Goal: Information Seeking & Learning: Learn about a topic

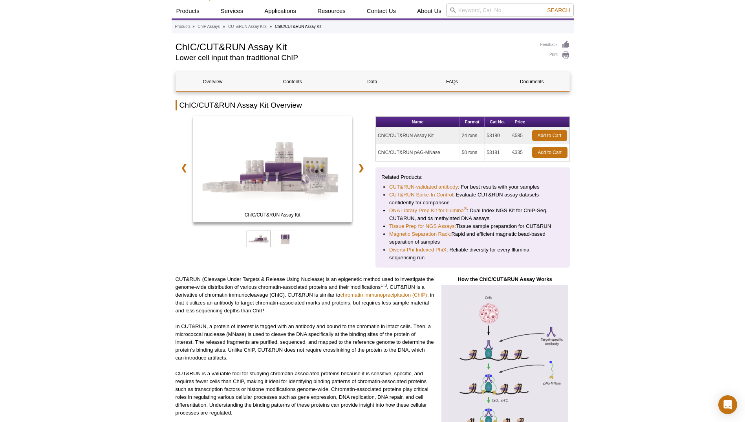
scroll to position [79, 0]
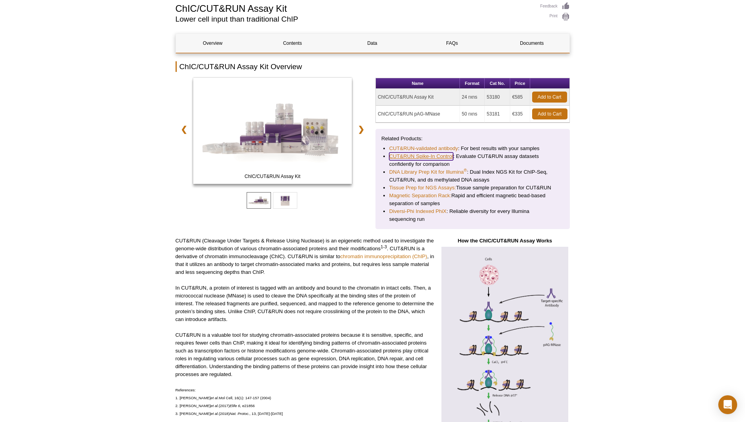
click at [432, 156] on link "CUT&RUN Spike-In Control" at bounding box center [421, 156] width 64 height 8
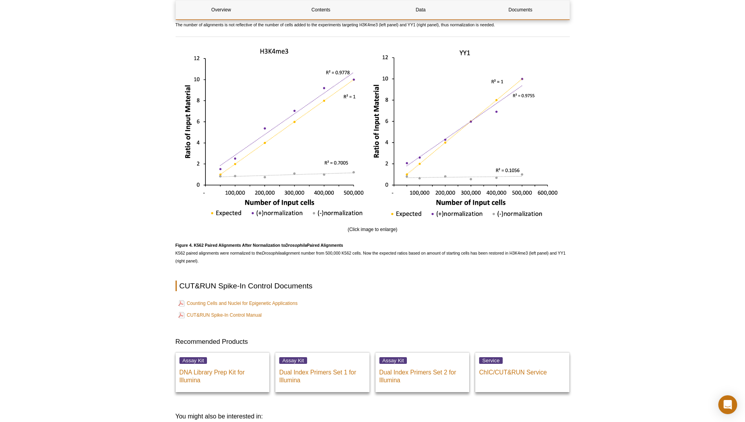
scroll to position [1521, 0]
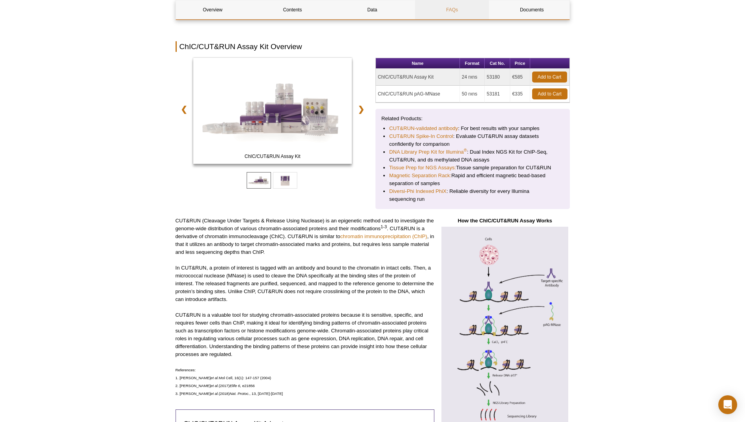
scroll to position [86, 0]
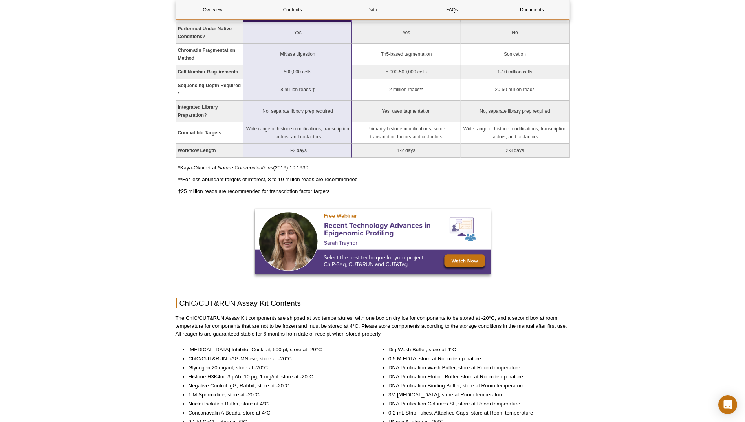
scroll to position [629, 0]
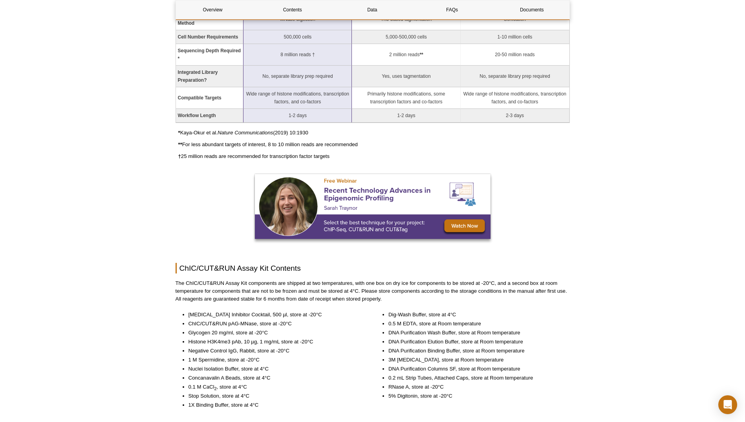
drag, startPoint x: 334, startPoint y: 156, endPoint x: 182, endPoint y: 154, distance: 152.1
click at [182, 154] on p "† 25 million reads are recommended for transcription factor targets" at bounding box center [374, 156] width 392 height 8
copy p "25 million reads are recommended for transcription factor targets"
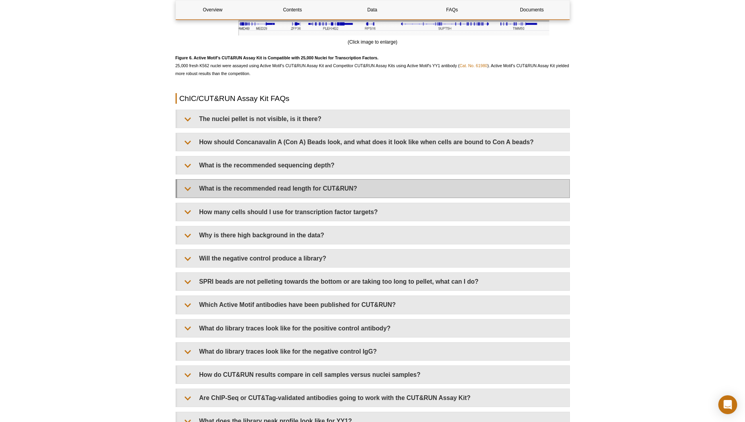
scroll to position [2240, 0]
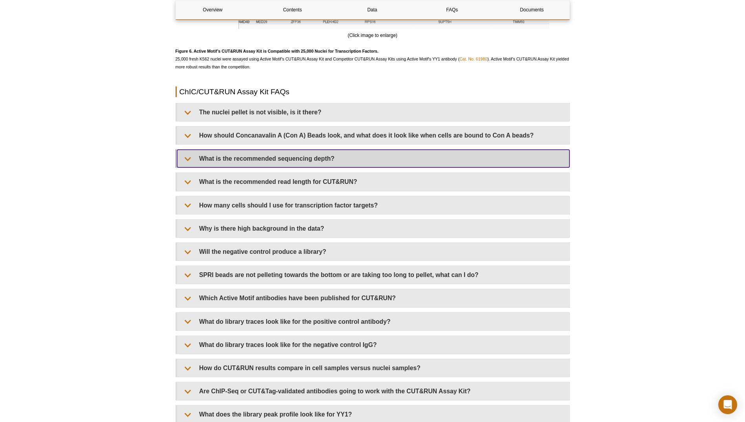
click at [287, 160] on summary "What is the recommended sequencing depth?" at bounding box center [373, 159] width 393 height 18
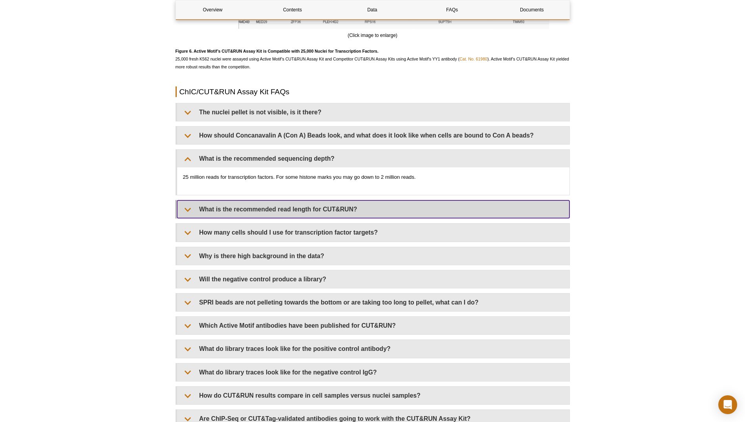
click at [349, 210] on summary "What is the recommended read length for CUT&RUN?" at bounding box center [373, 209] width 393 height 18
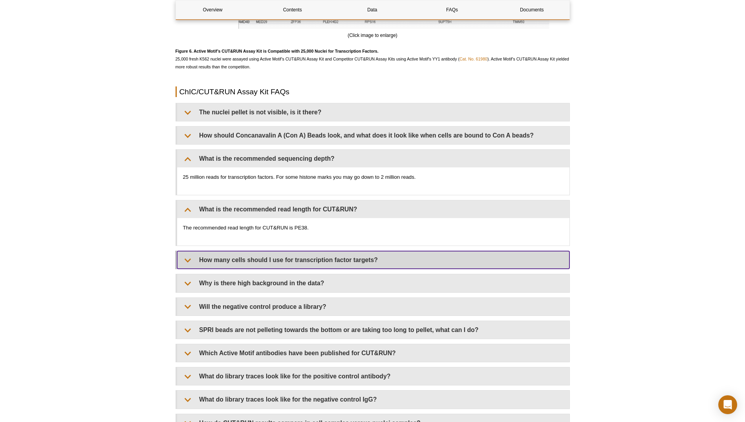
click at [341, 262] on summary "How many cells should I use for transcription factor targets?" at bounding box center [373, 260] width 393 height 18
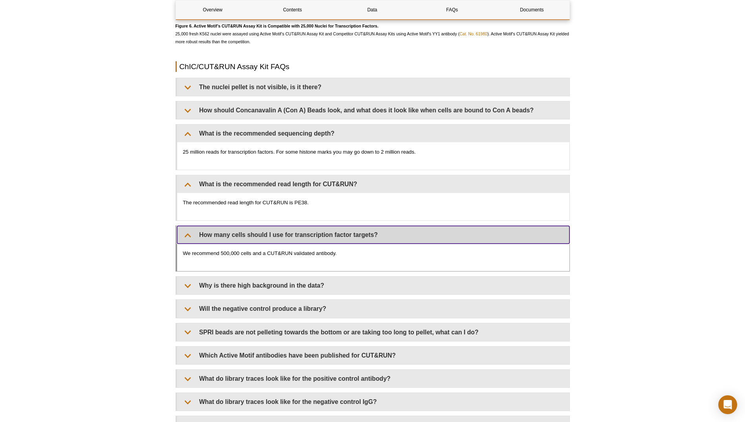
scroll to position [2279, 0]
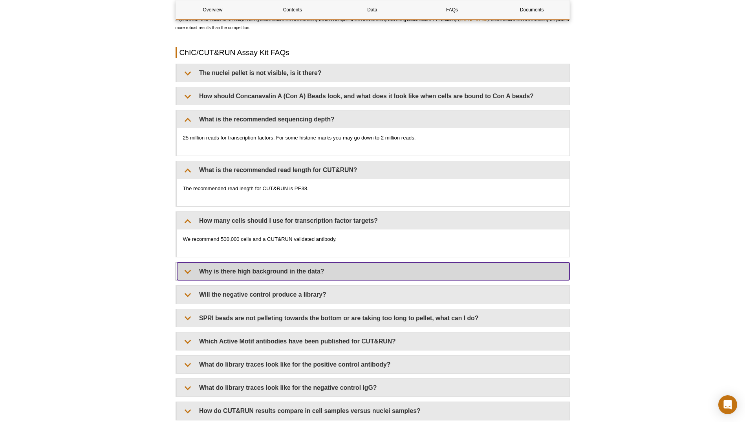
click at [313, 273] on summary "Why is there high background in the data?" at bounding box center [373, 272] width 393 height 18
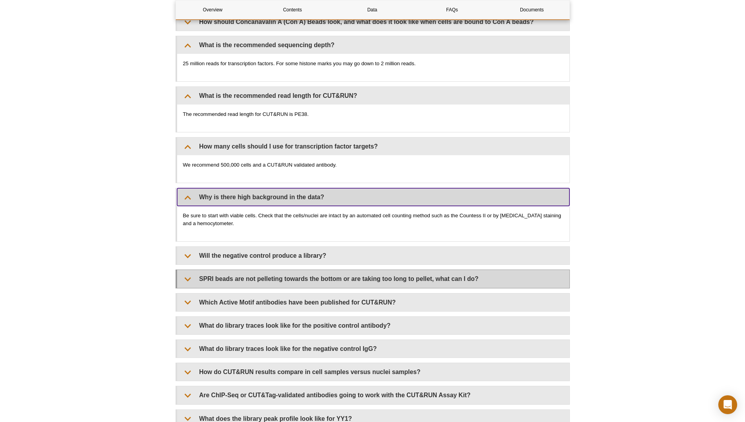
scroll to position [2358, 0]
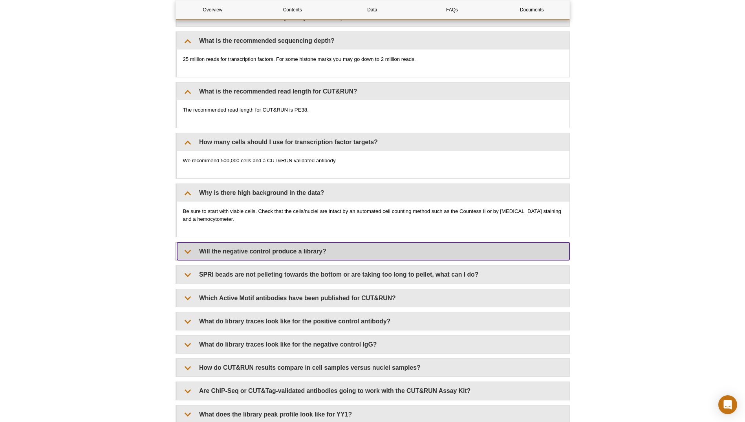
click at [309, 256] on summary "Will the negative control produce a library?" at bounding box center [373, 251] width 393 height 18
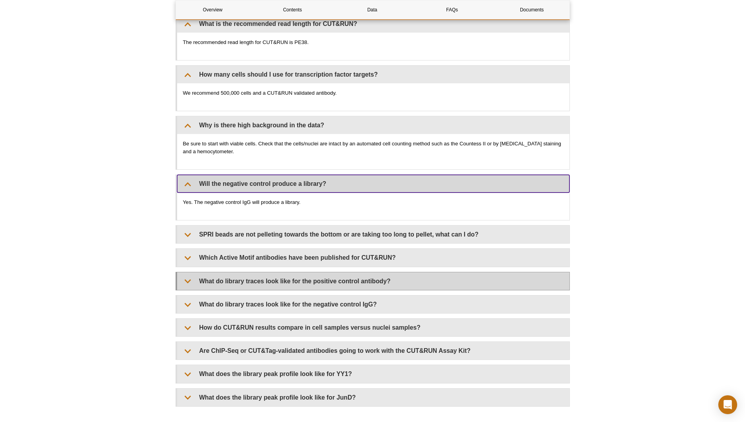
scroll to position [2436, 0]
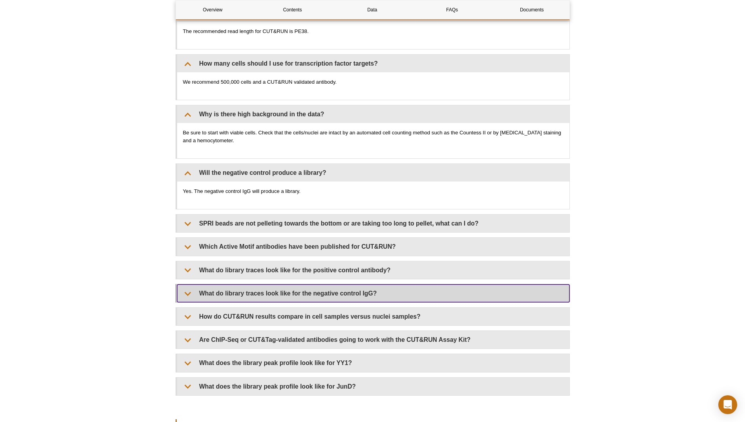
click at [320, 294] on summary "What do library traces look like for the negative control IgG?" at bounding box center [373, 294] width 393 height 18
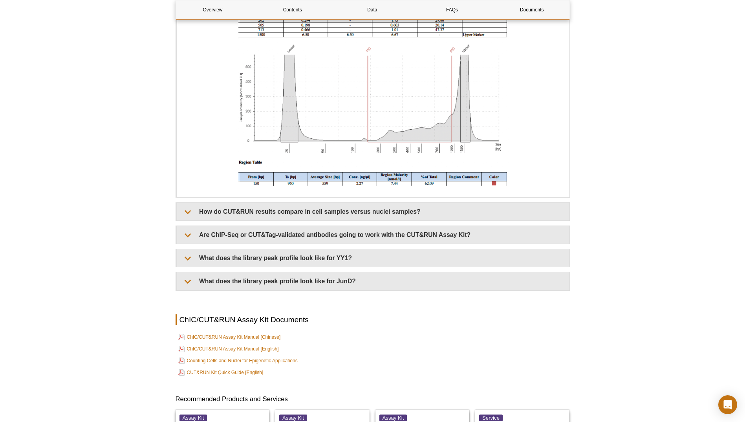
scroll to position [3065, 0]
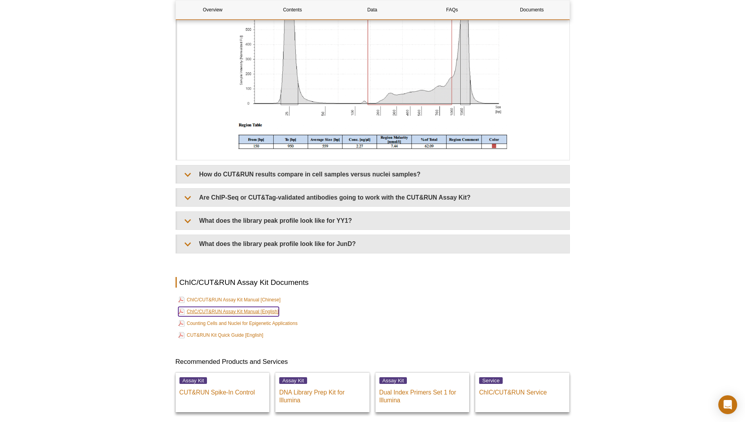
click at [246, 312] on link "ChIC/CUT&RUN Assay Kit Manual [English]" at bounding box center [228, 311] width 101 height 9
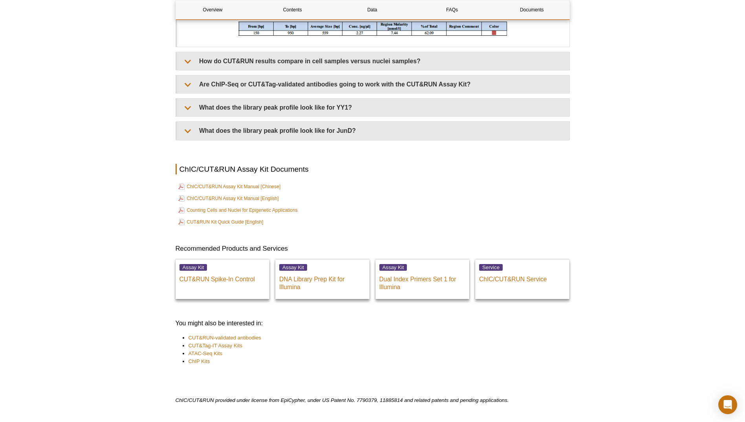
scroll to position [3262, 0]
